Goal: Task Accomplishment & Management: Manage account settings

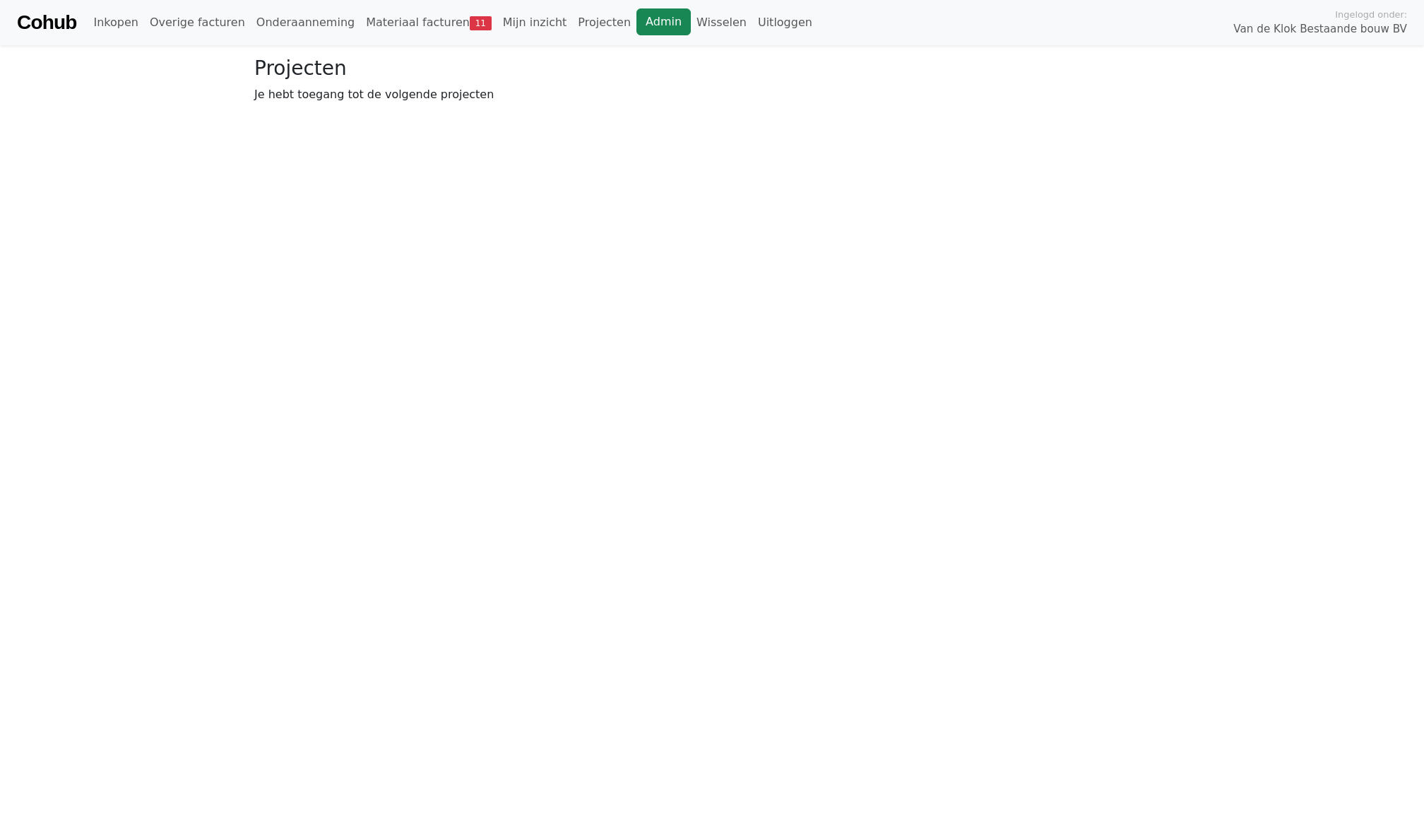
click at [650, 21] on link "Admin" at bounding box center [664, 21] width 55 height 27
click at [691, 24] on link "Wisselen" at bounding box center [722, 22] width 62 height 28
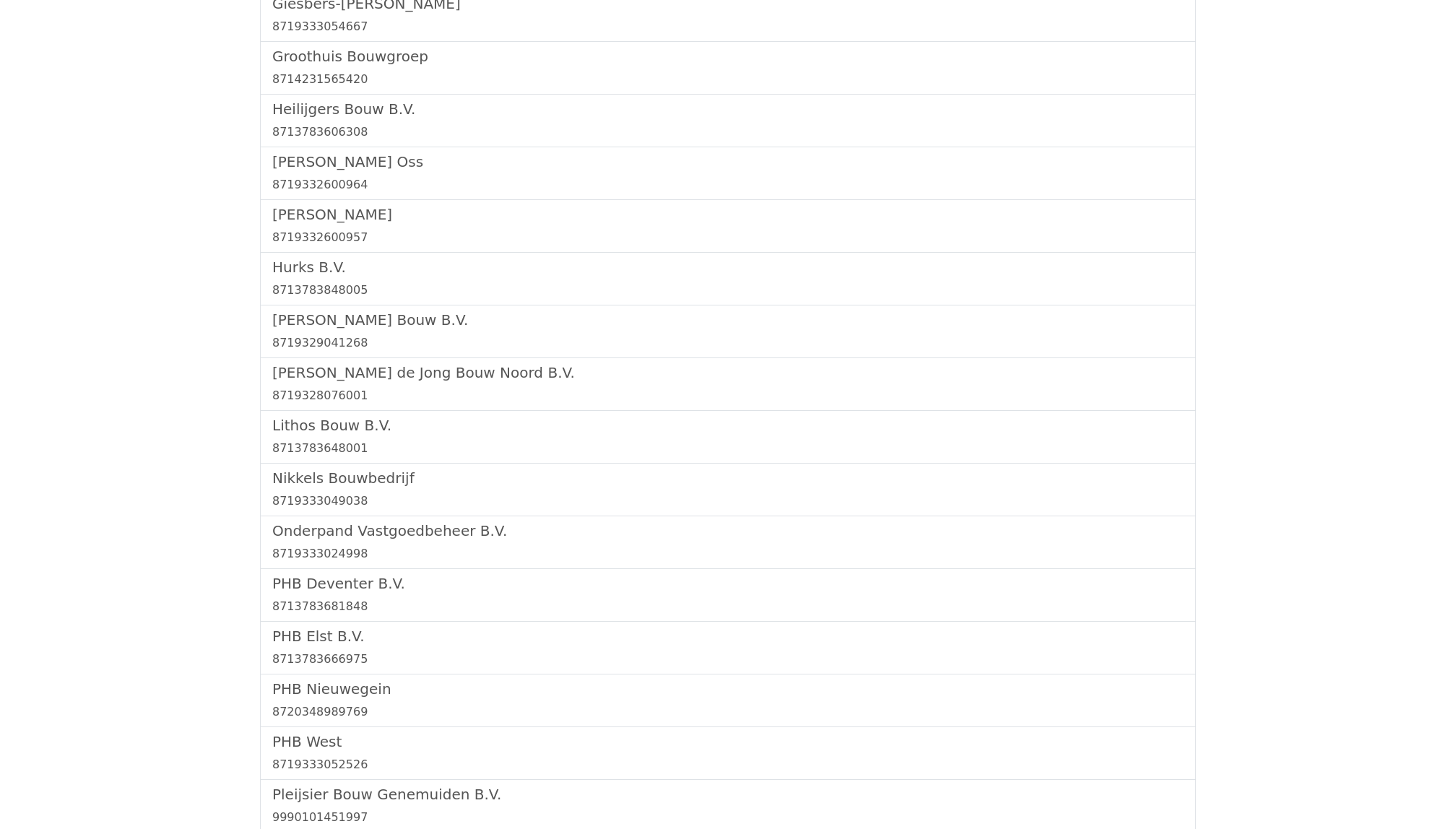
scroll to position [1525, 0]
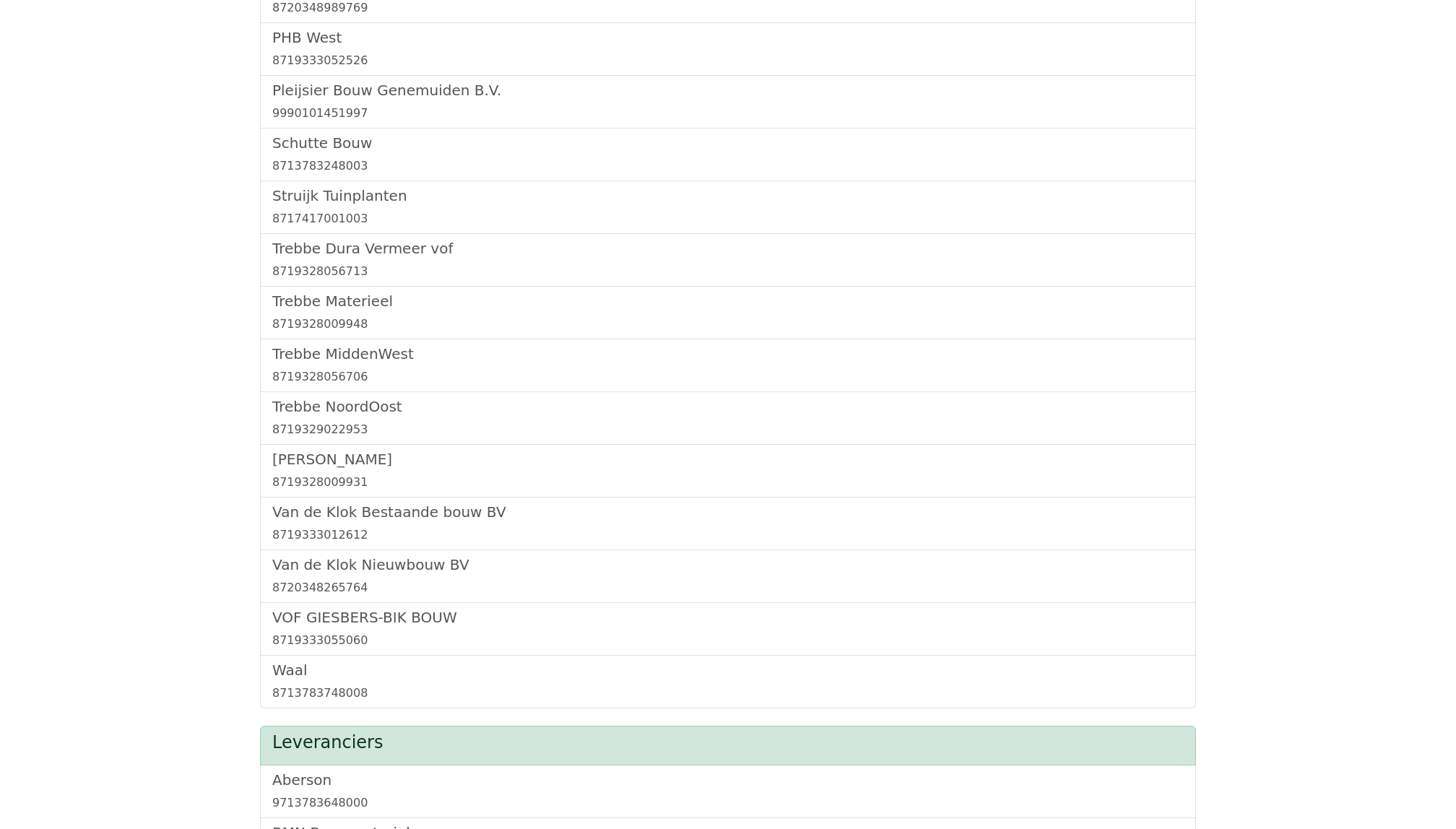
click at [332, 402] on div "[GEOGRAPHIC_DATA] 8719329022953" at bounding box center [728, 419] width 936 height 53
click at [335, 415] on h5 "Trebbe NoordOost" at bounding box center [728, 406] width 912 height 17
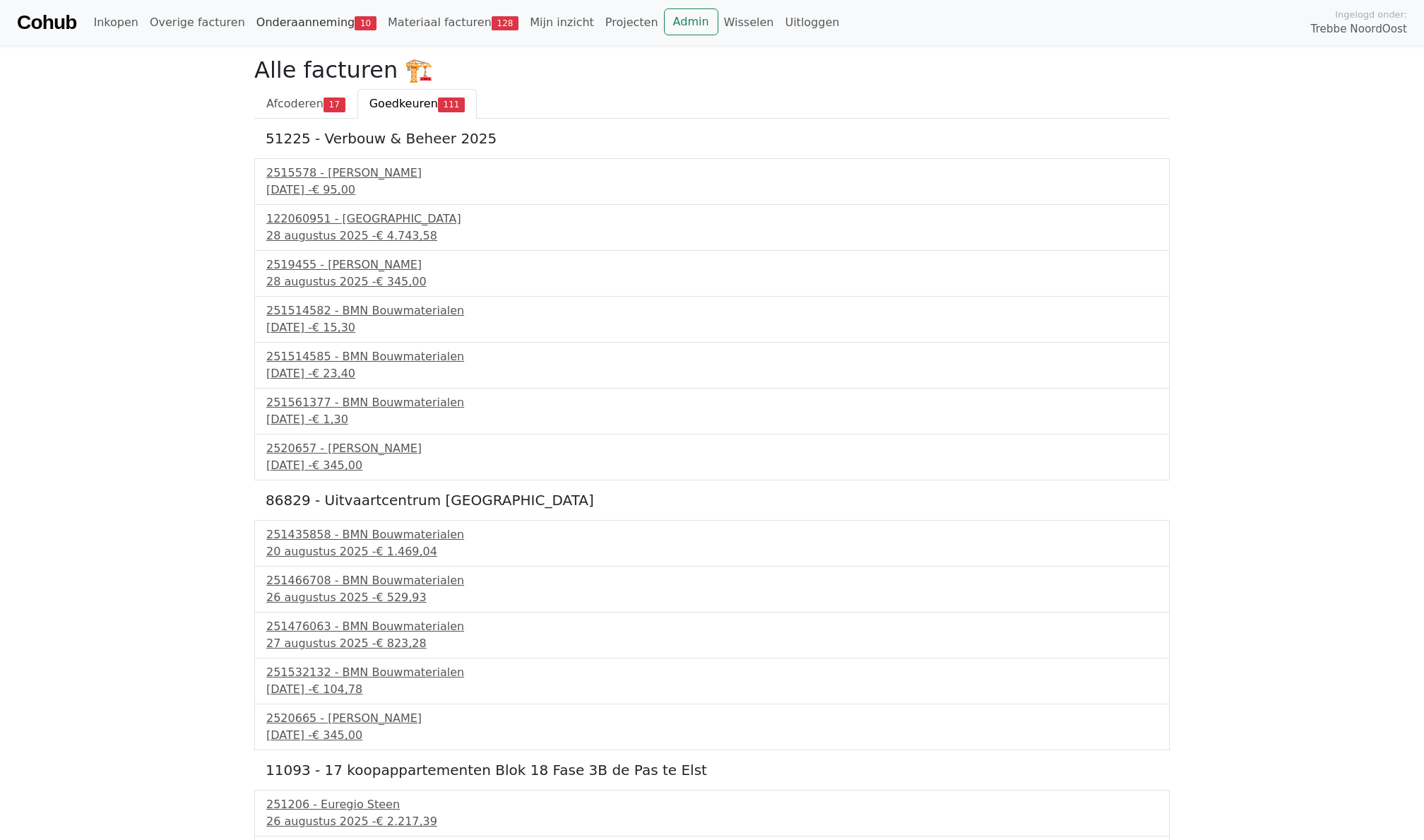
click at [335, 28] on link "Onderaanneming 10" at bounding box center [316, 22] width 132 height 28
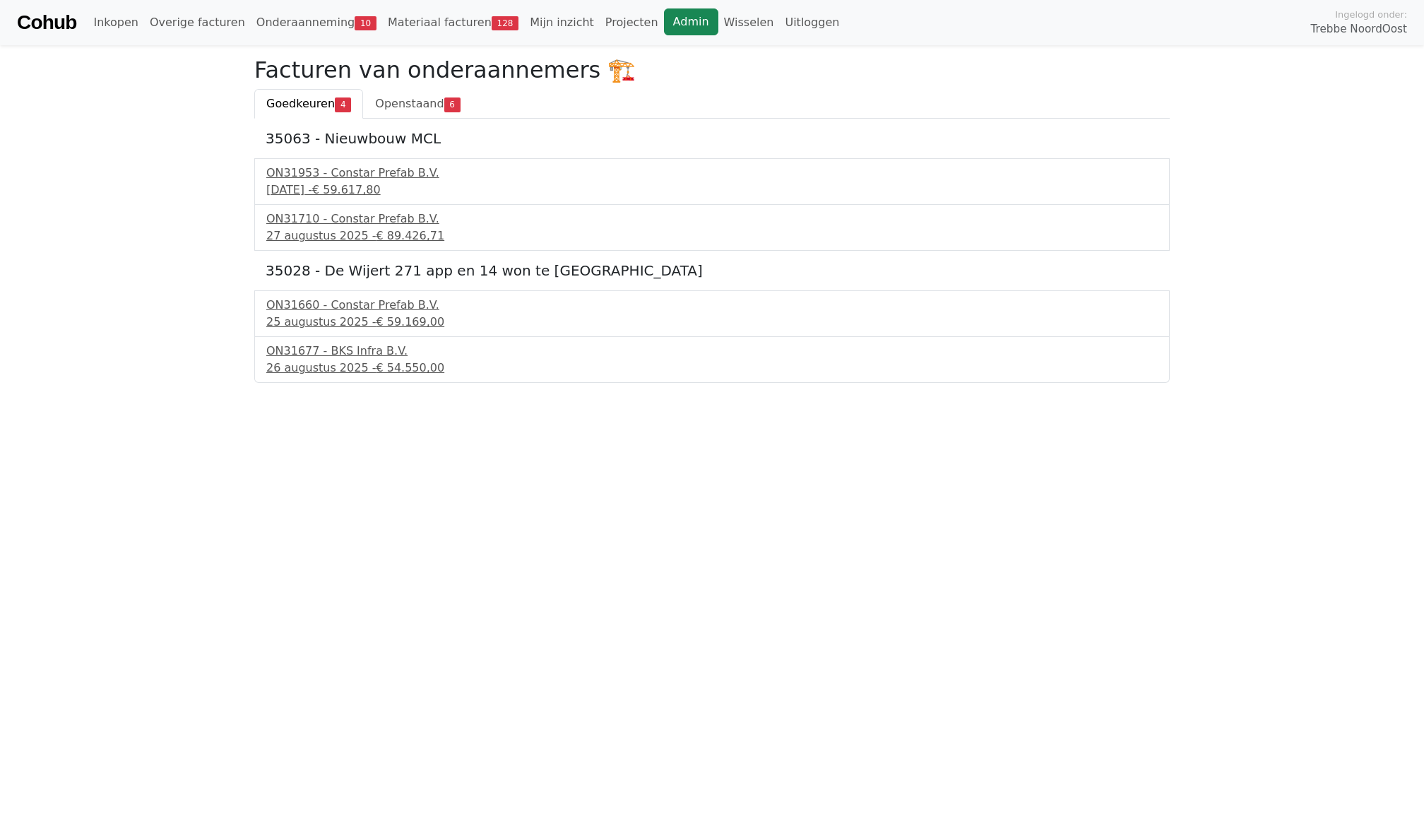
click at [664, 24] on link "Admin" at bounding box center [692, 21] width 55 height 27
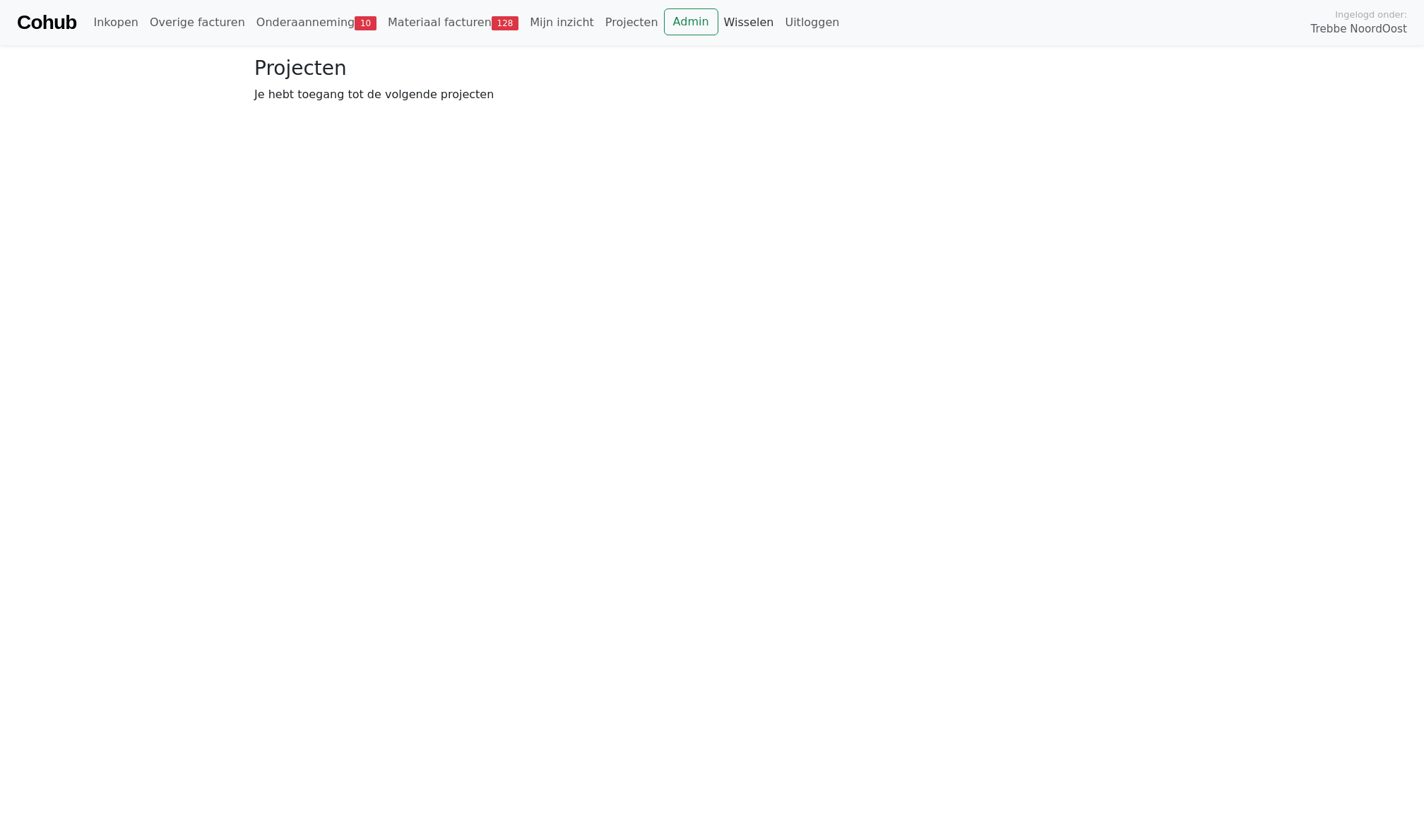
click at [734, 35] on link "Wisselen" at bounding box center [749, 22] width 62 height 28
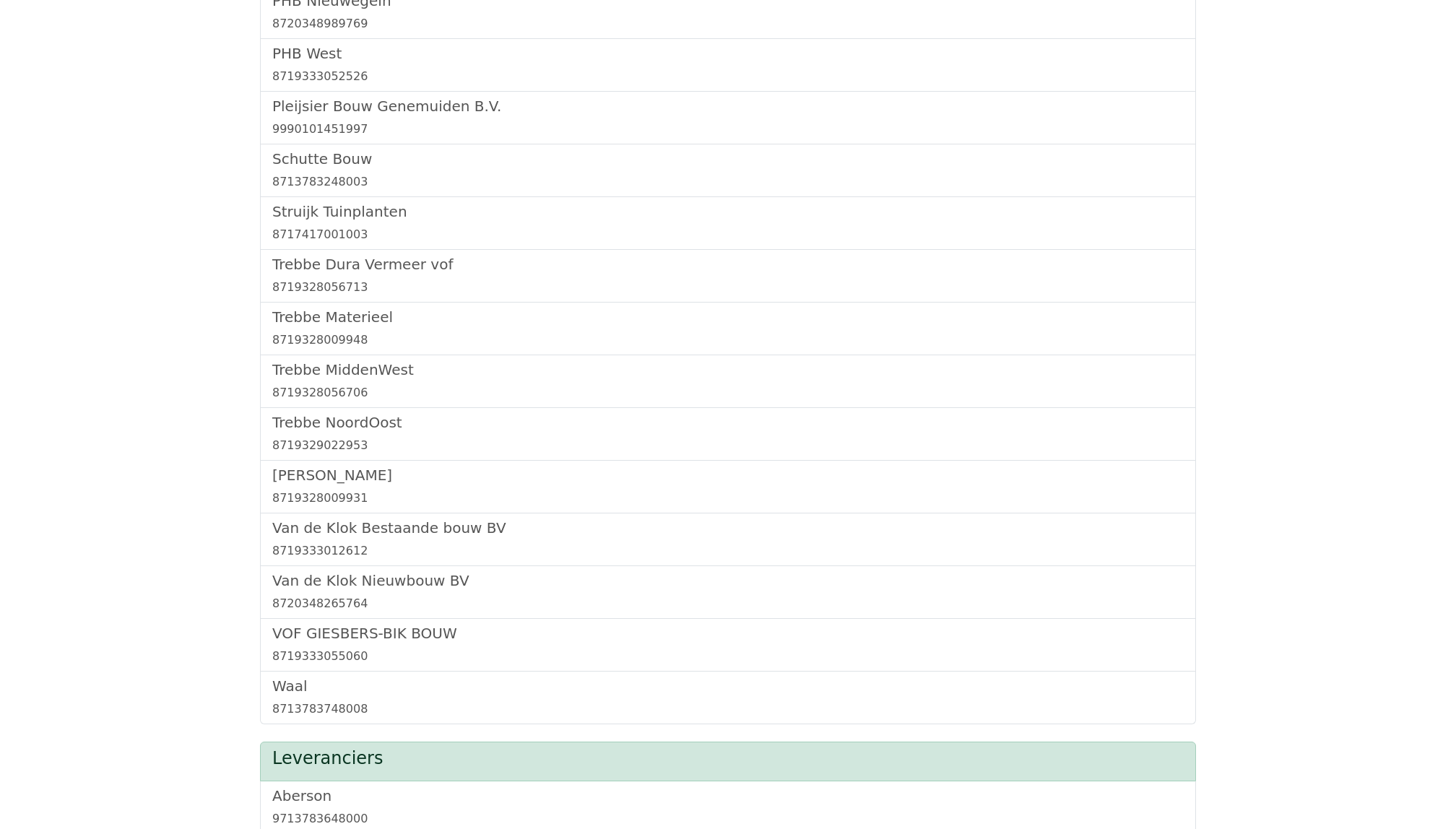
scroll to position [836, 0]
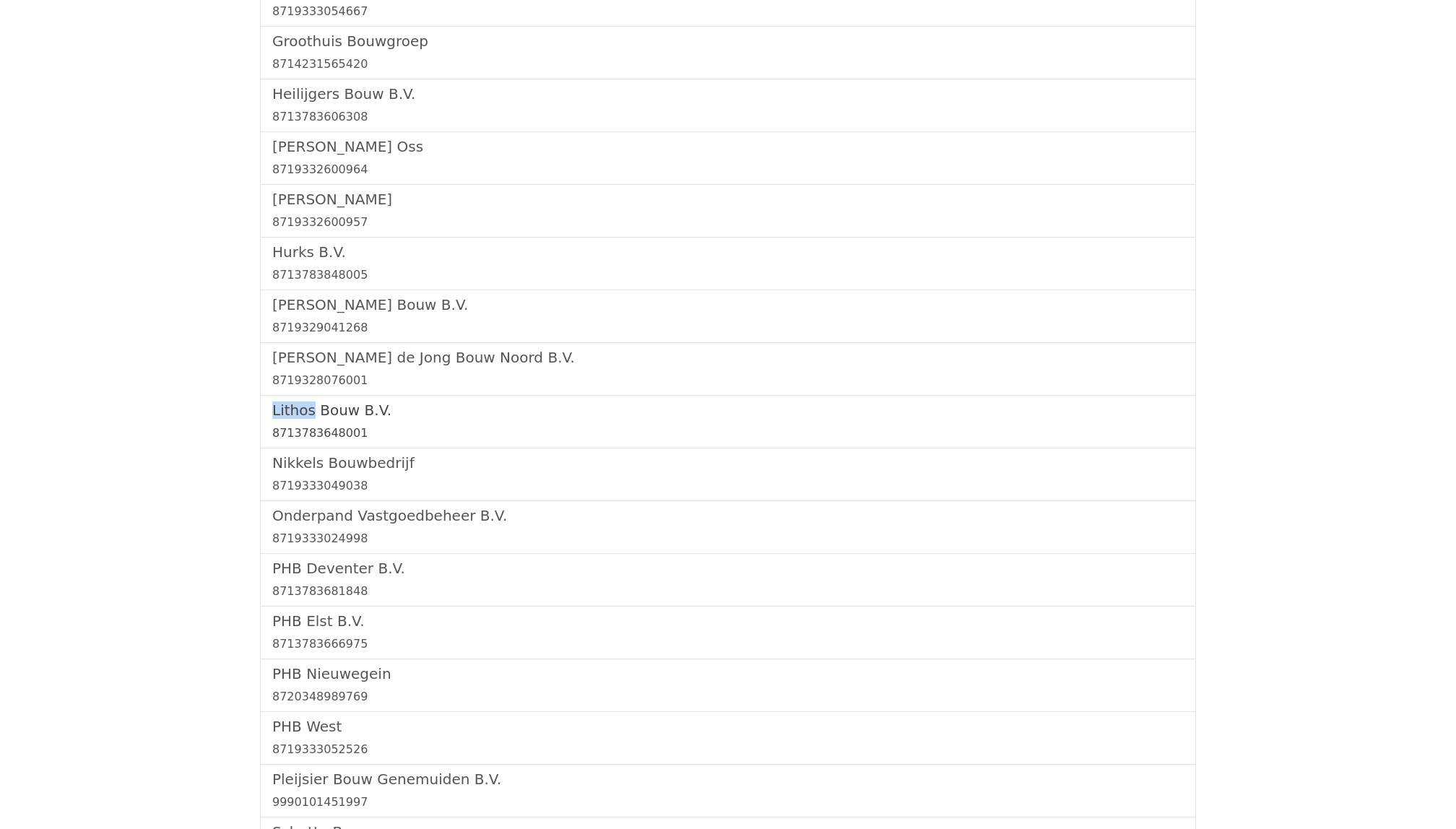
click at [313, 423] on link "Lithos Bouw B.V. 8713783648001" at bounding box center [728, 422] width 912 height 40
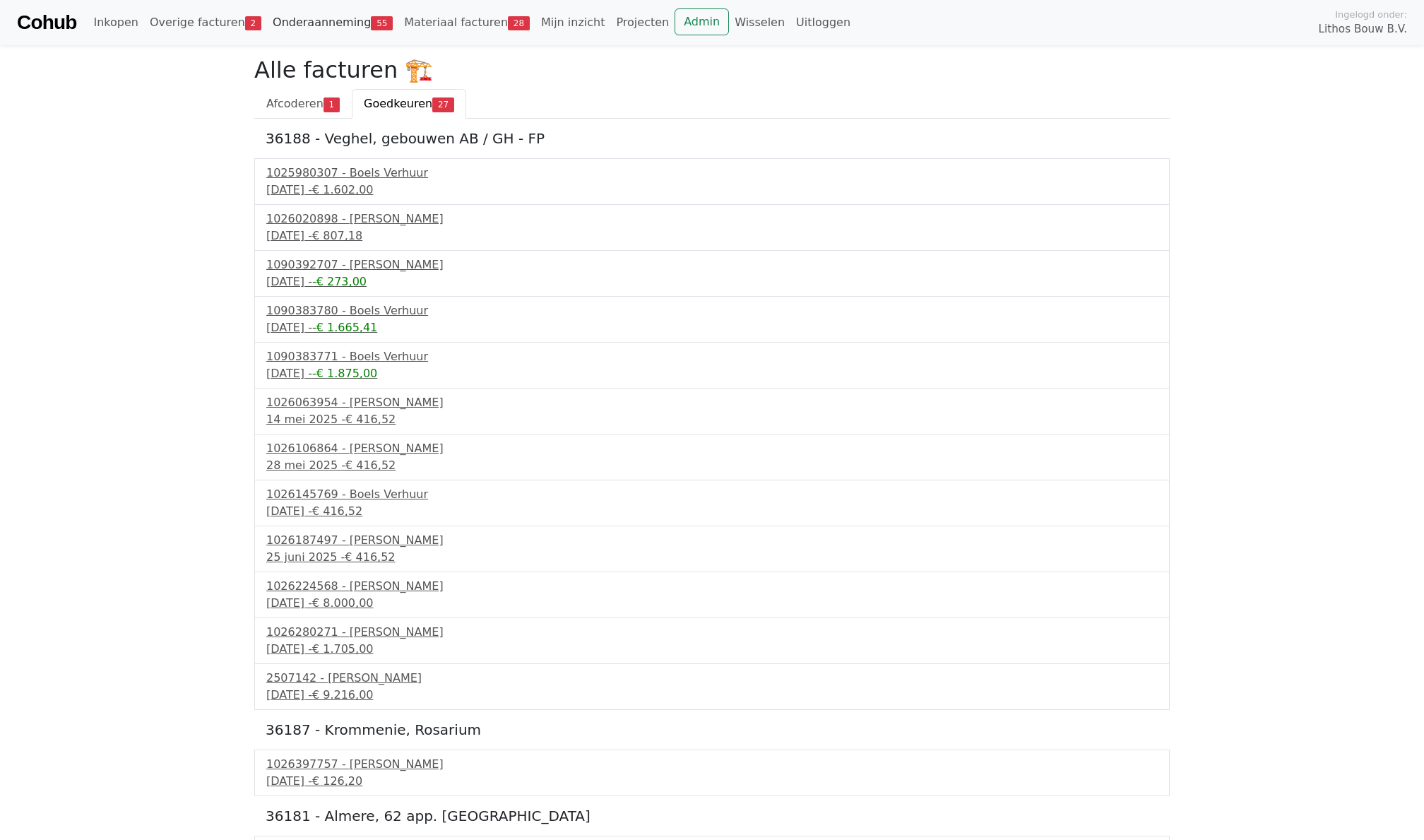
click at [326, 28] on link "Onderaanneming 55" at bounding box center [332, 22] width 132 height 28
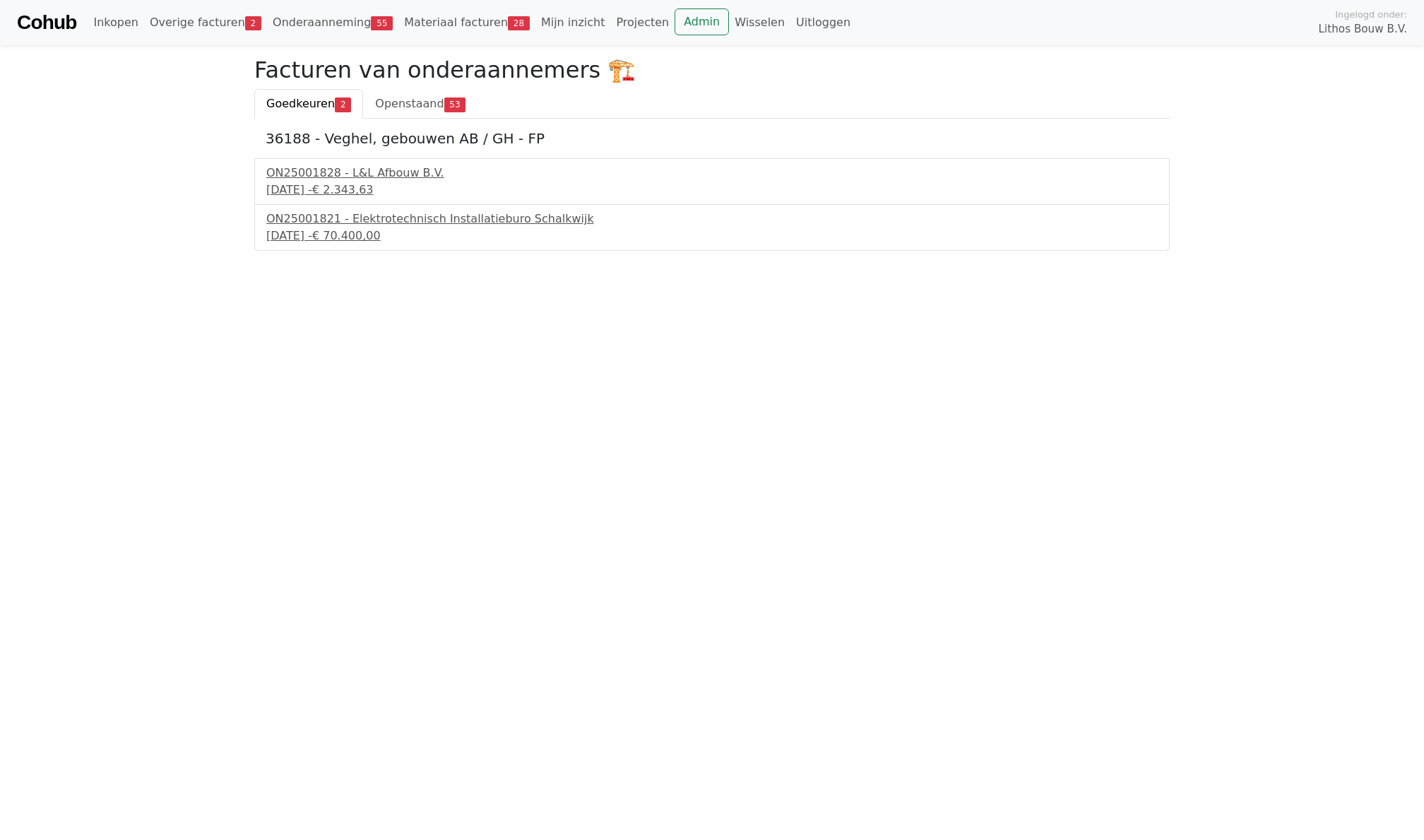
click at [397, 119] on div "36188 - Veghel, gebouwen AB / GH - FP ON25001828 - L&L Afbouw B.V. 8 september …" at bounding box center [712, 185] width 915 height 132
click at [403, 112] on link "Openstaand 53" at bounding box center [420, 103] width 115 height 30
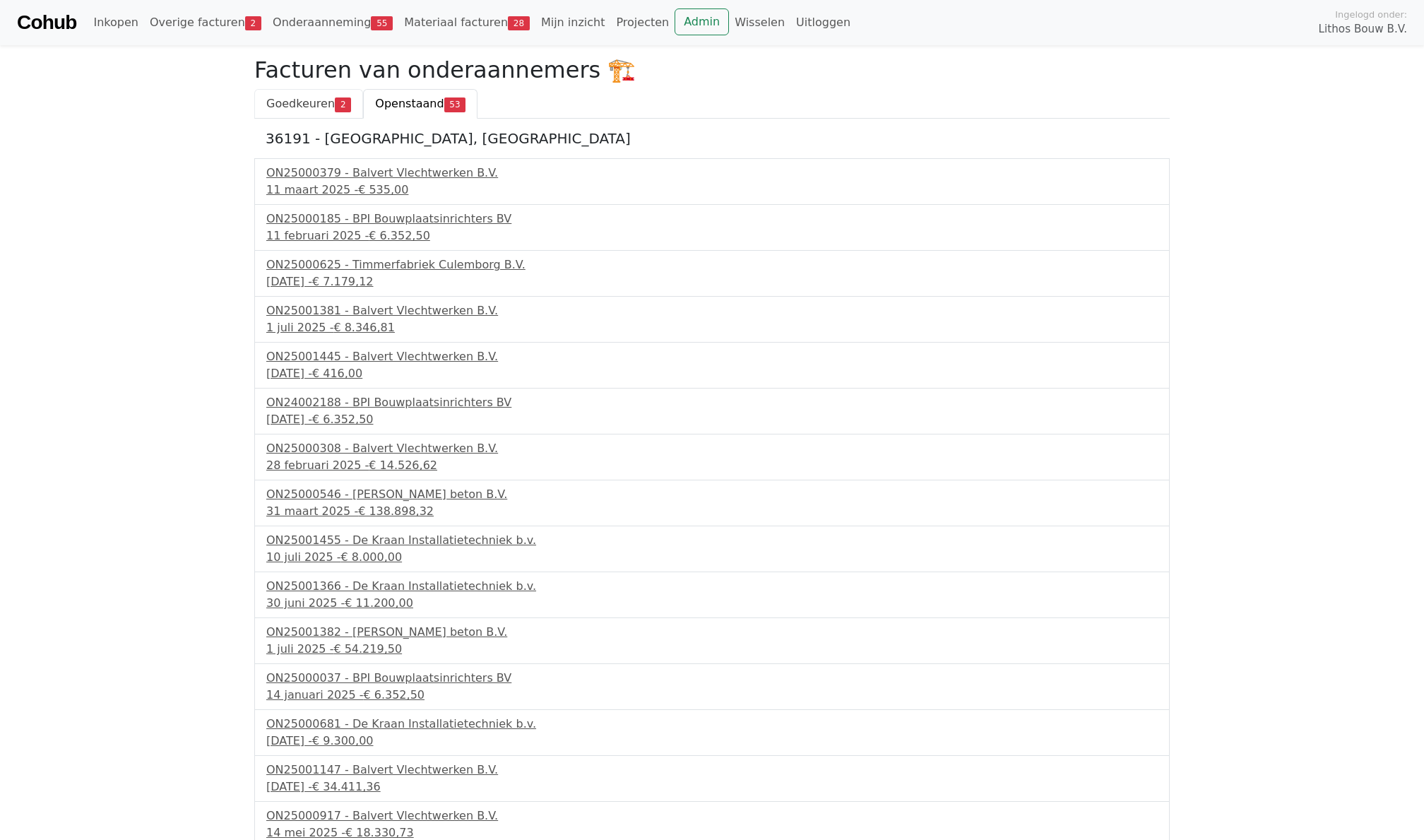
click at [317, 102] on span "Goedkeuren" at bounding box center [300, 103] width 68 height 14
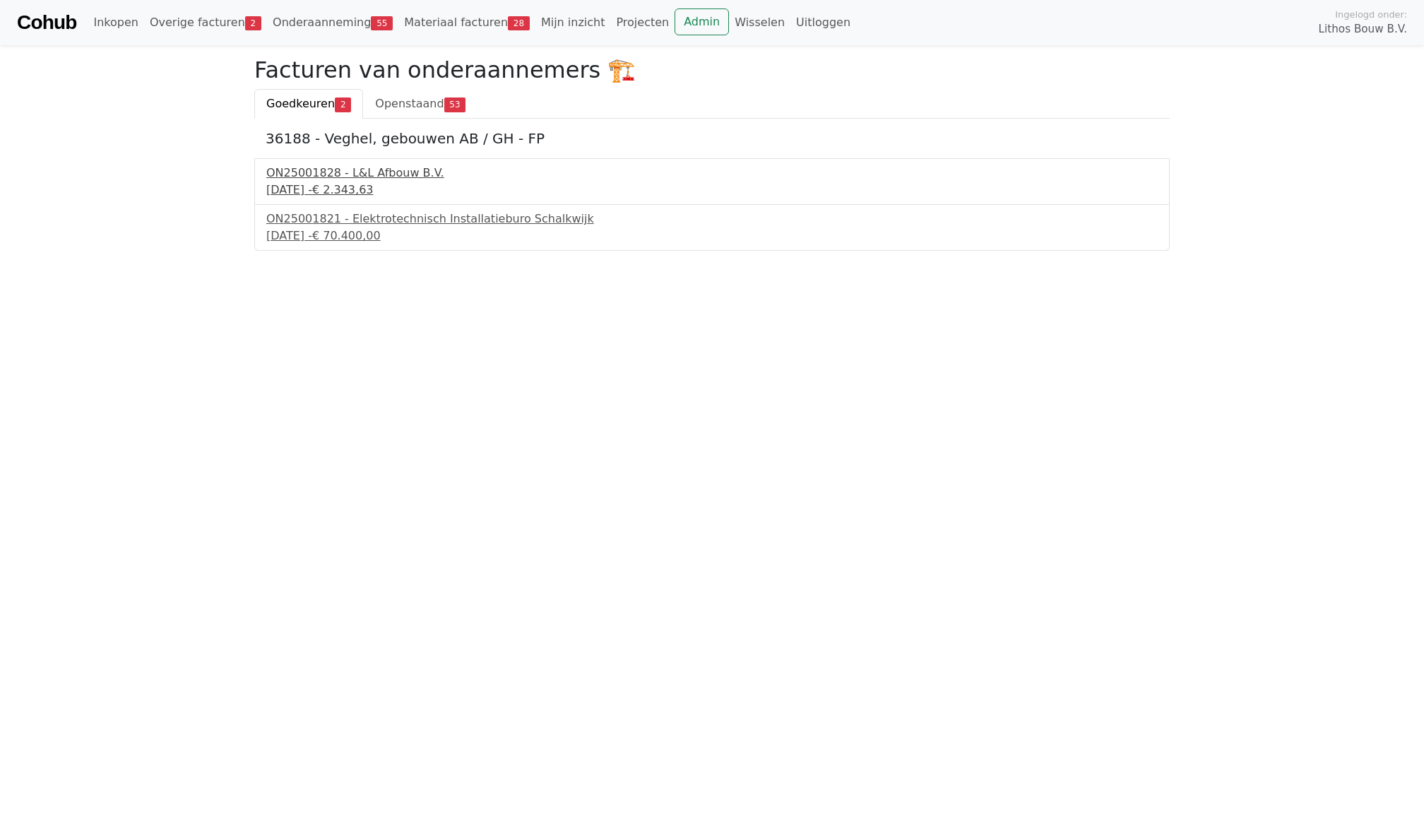
click at [337, 182] on div "[DATE] - € 2.343,63" at bounding box center [712, 190] width 892 height 17
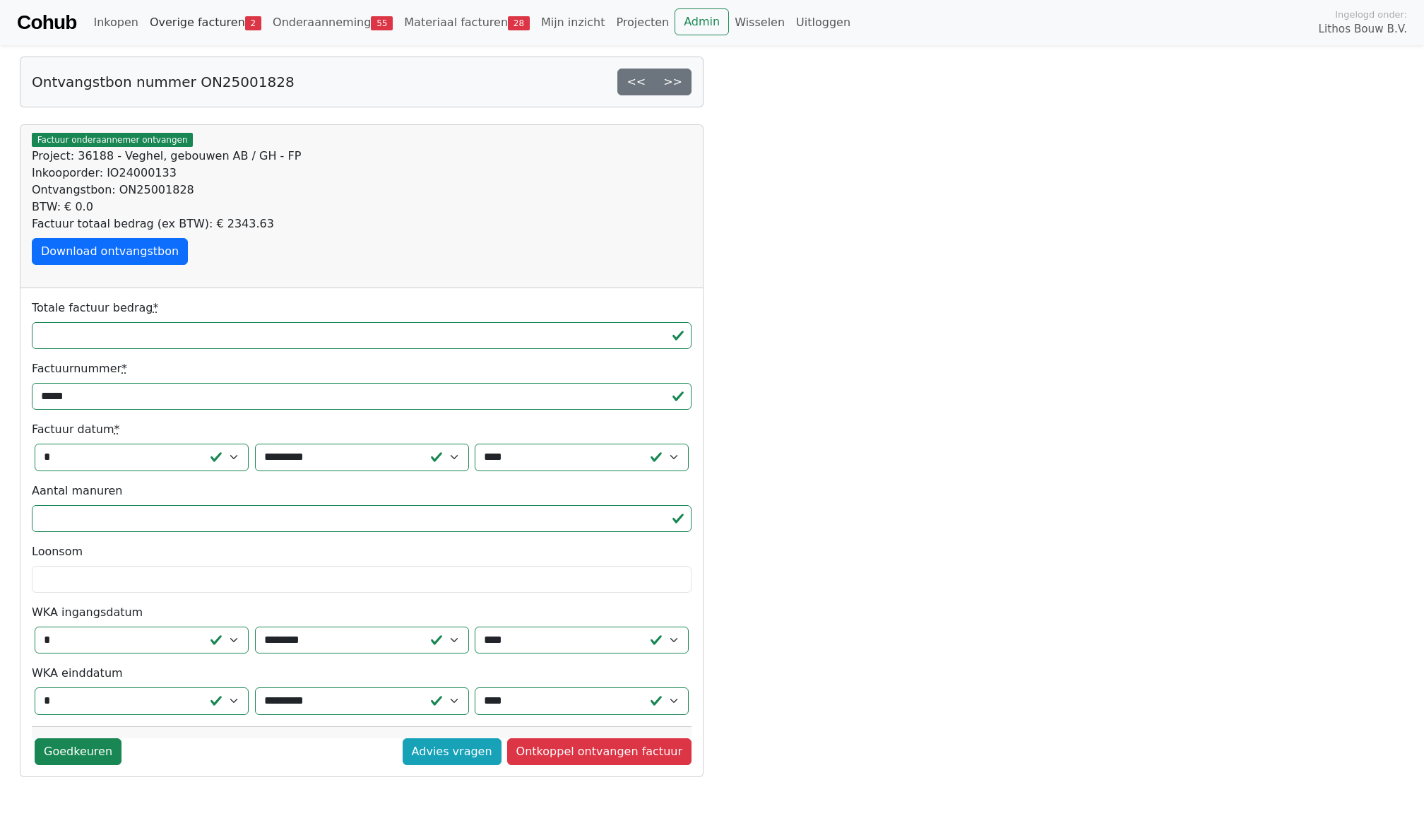
click at [245, 27] on span "2" at bounding box center [252, 23] width 16 height 14
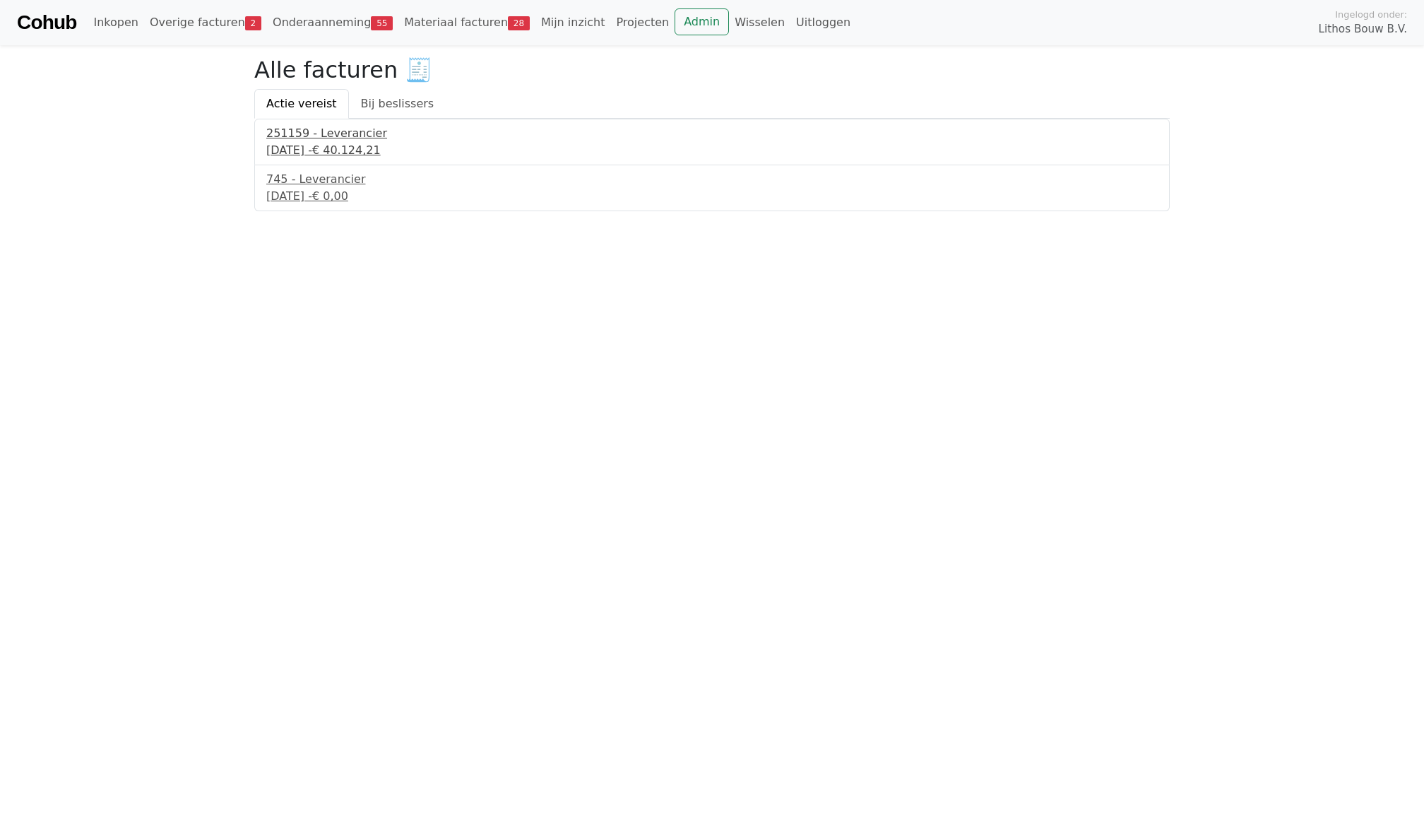
click at [298, 145] on div "[DATE] - € 40.124,21" at bounding box center [712, 151] width 892 height 17
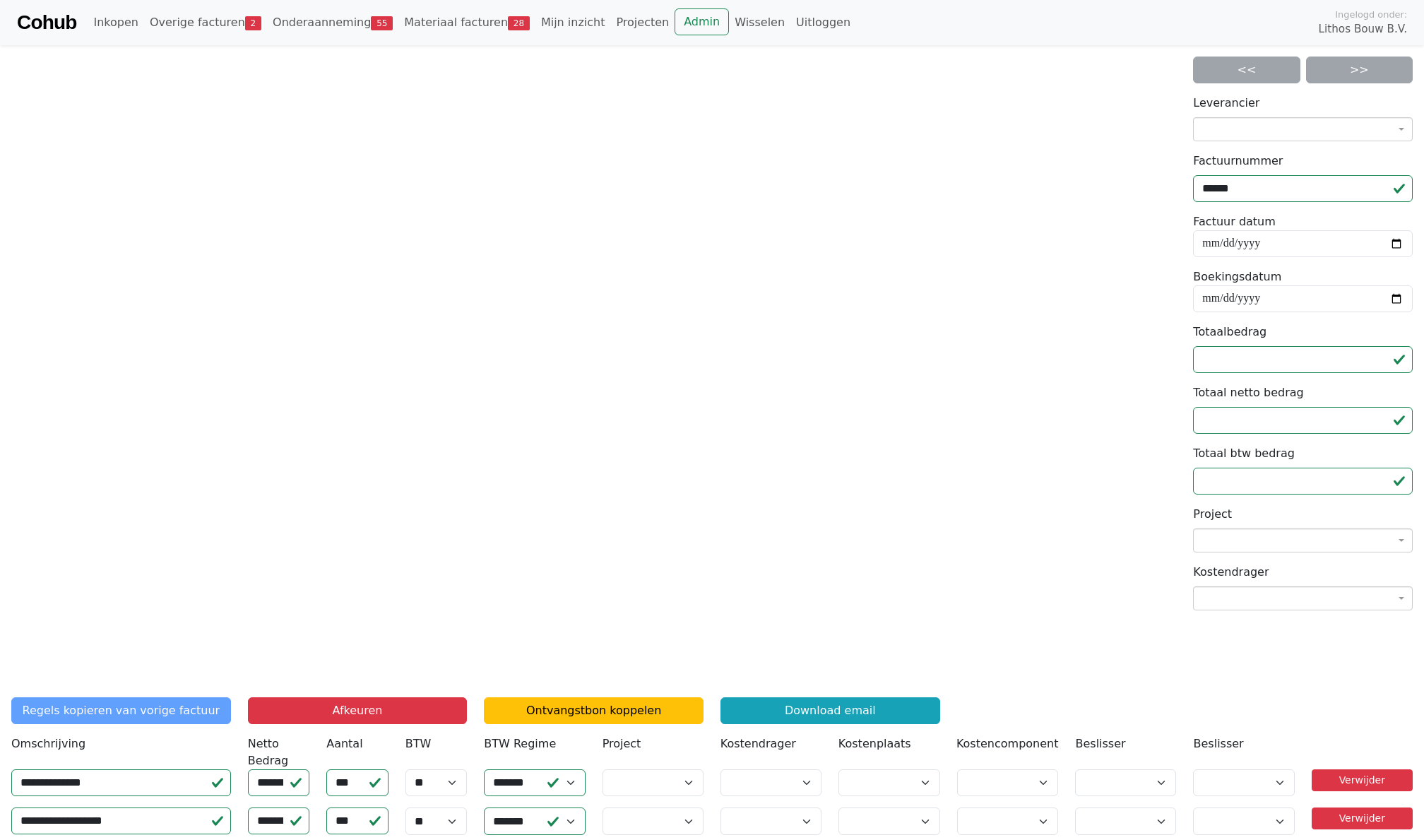
scroll to position [-2, 0]
